Goal: Task Accomplishment & Management: Use online tool/utility

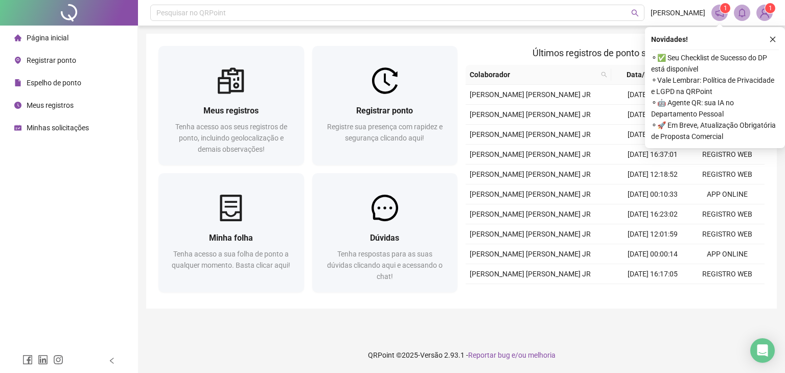
click at [37, 61] on span "Registrar ponto" at bounding box center [52, 60] width 50 height 8
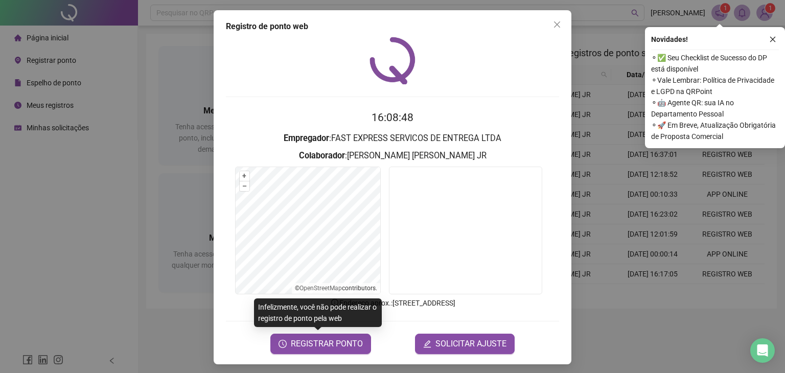
click at [326, 344] on span "REGISTRAR PONTO" at bounding box center [327, 344] width 72 height 12
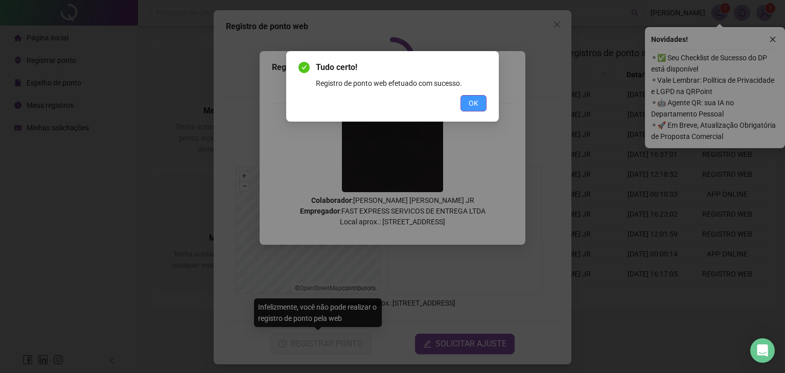
click at [475, 99] on span "OK" at bounding box center [474, 103] width 10 height 11
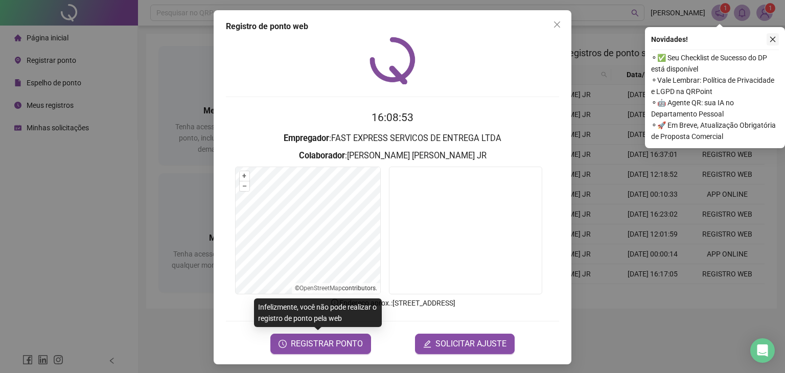
click at [775, 39] on icon "close" at bounding box center [772, 39] width 7 height 7
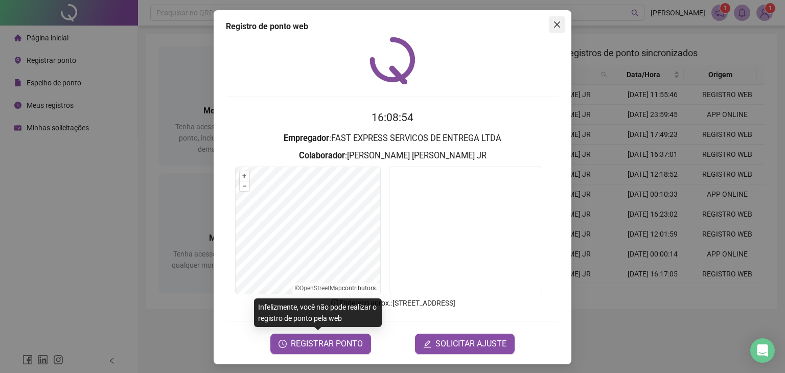
click at [553, 22] on icon "close" at bounding box center [557, 24] width 8 height 8
